Goal: Task Accomplishment & Management: Use online tool/utility

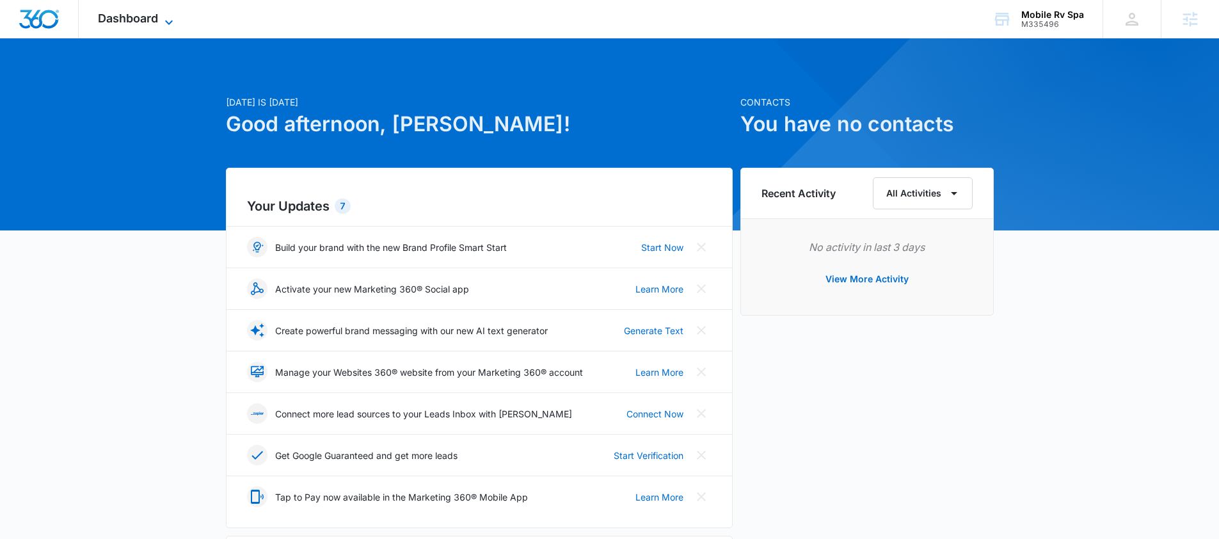
click at [166, 19] on icon at bounding box center [168, 22] width 15 height 15
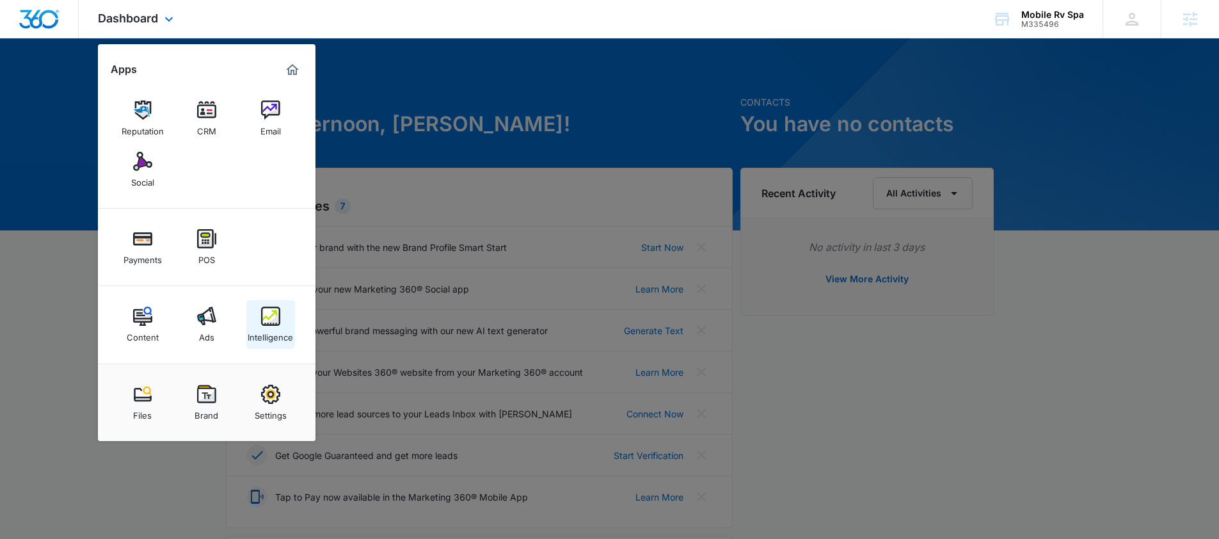
click at [276, 322] on img at bounding box center [270, 316] width 19 height 19
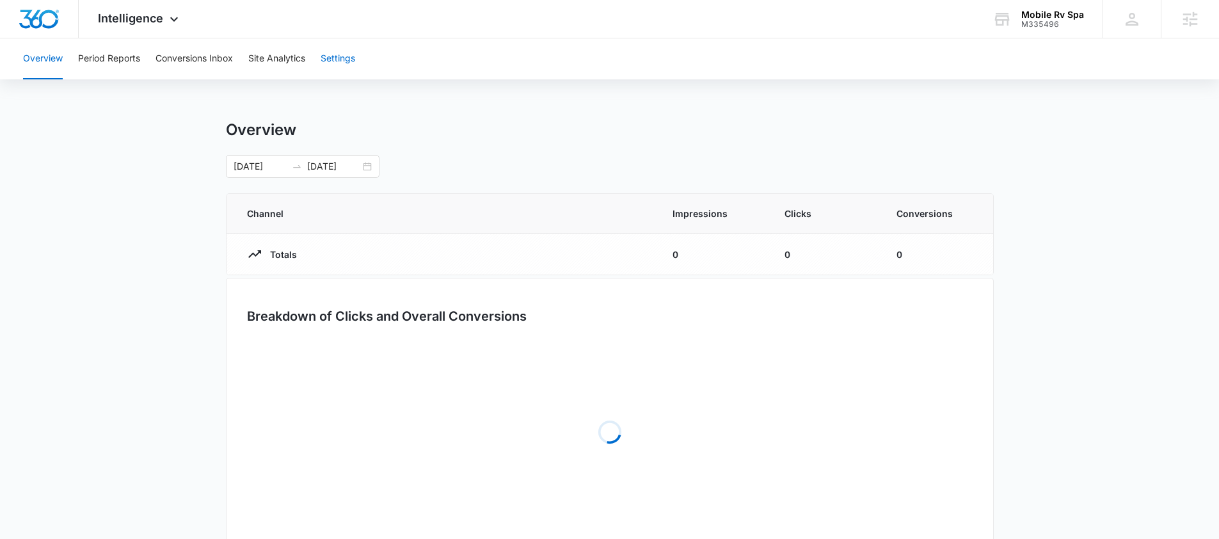
click at [351, 64] on button "Settings" at bounding box center [338, 58] width 35 height 41
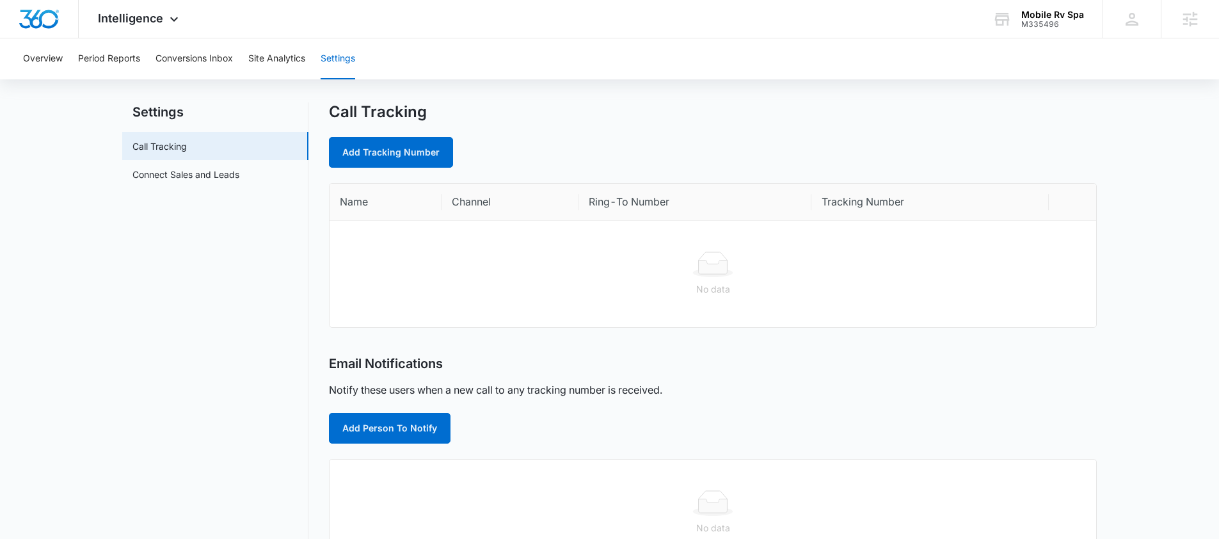
scroll to position [26, 0]
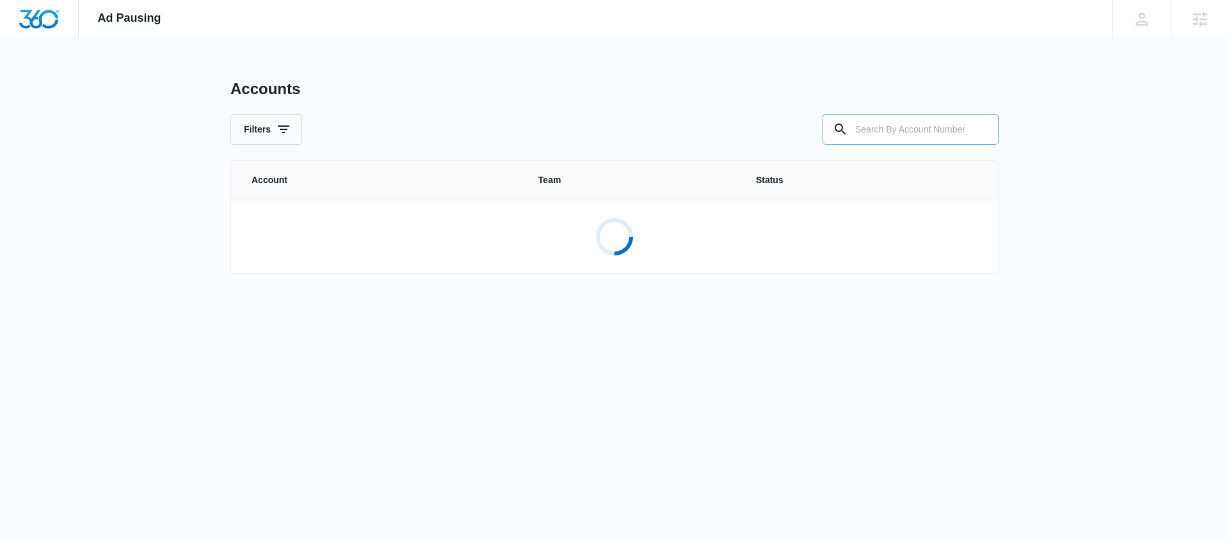
click at [909, 124] on input "text" at bounding box center [910, 129] width 176 height 31
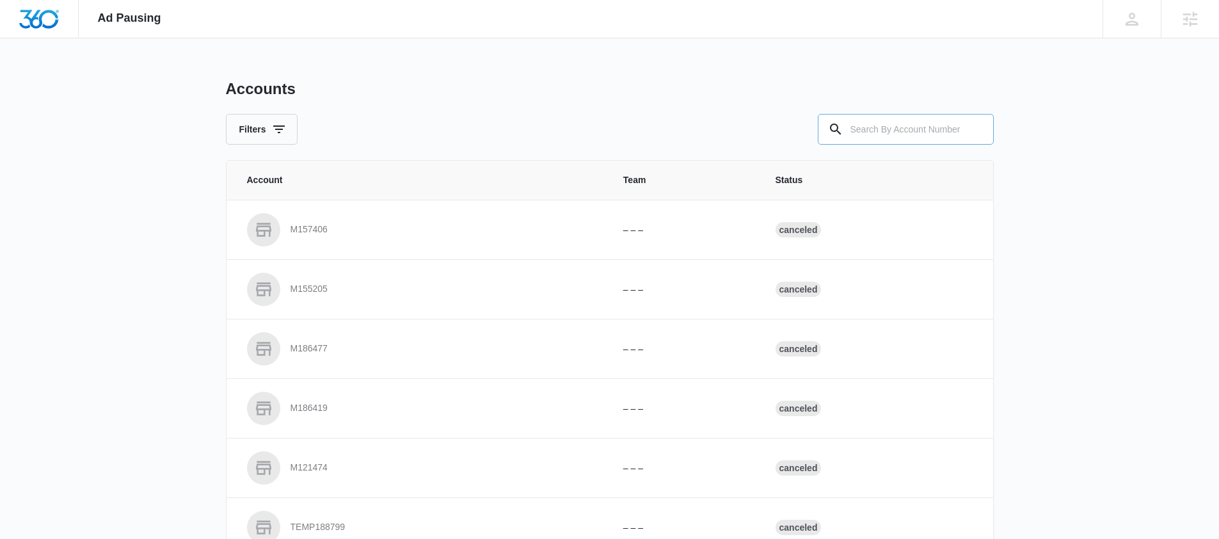
click at [870, 126] on input "text" at bounding box center [906, 129] width 176 height 31
type input "M335496"
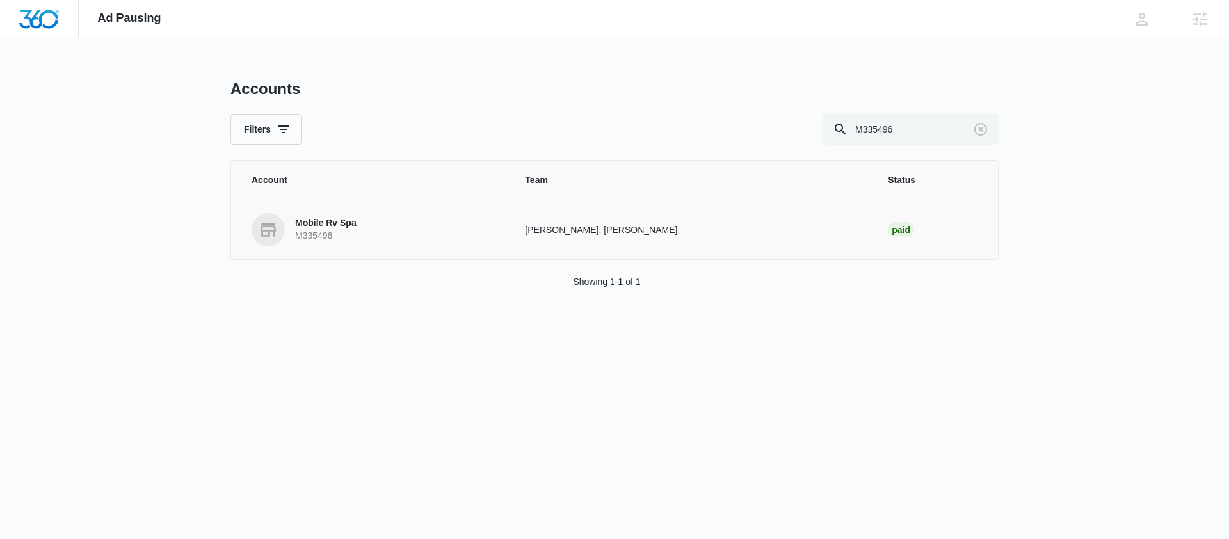
click at [328, 231] on p "M335496" at bounding box center [325, 236] width 61 height 13
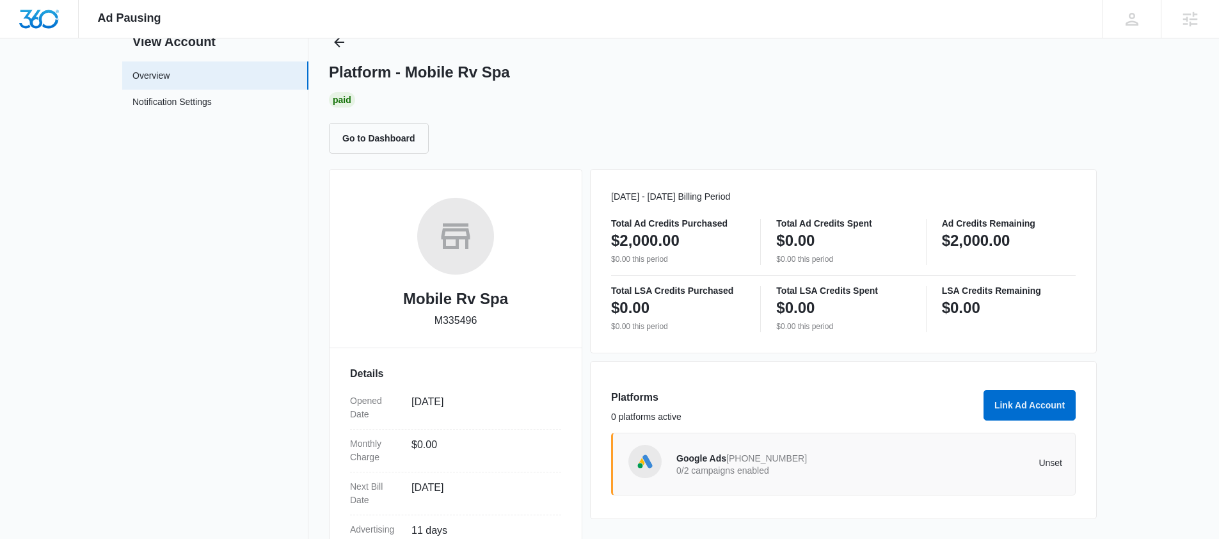
scroll to position [227, 0]
